Goal: Navigation & Orientation: Find specific page/section

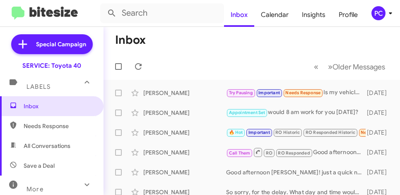
click at [186, 74] on mat-toolbar-row "« Previous » Next Older Messages" at bounding box center [251, 66] width 296 height 26
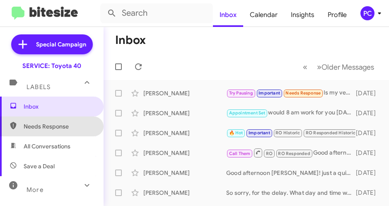
click at [64, 129] on span "Needs Response" at bounding box center [59, 126] width 70 height 8
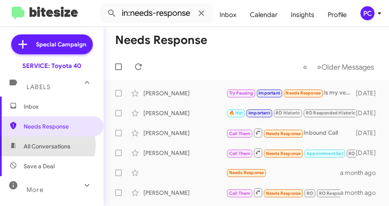
click at [47, 145] on span "All Conversations" at bounding box center [47, 146] width 47 height 8
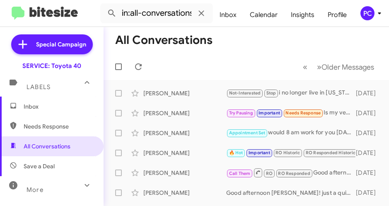
click at [51, 166] on span "Save a Deal" at bounding box center [39, 166] width 31 height 8
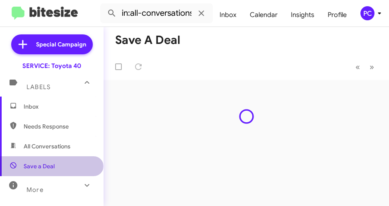
type input "in:not-interested"
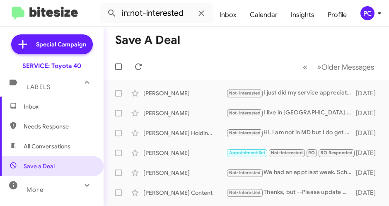
click at [34, 108] on span "Inbox" at bounding box center [59, 106] width 70 height 8
